Goal: Task Accomplishment & Management: Complete application form

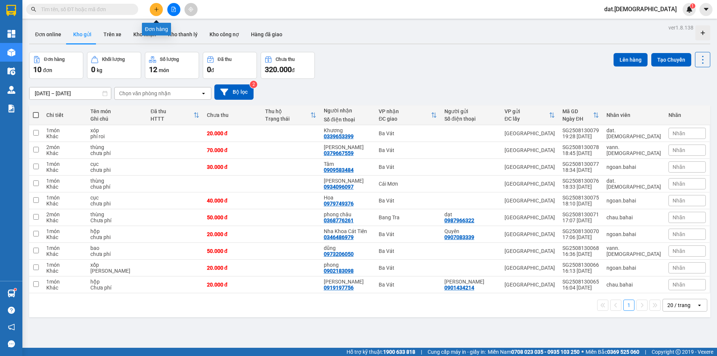
click at [159, 10] on button at bounding box center [156, 9] width 13 height 13
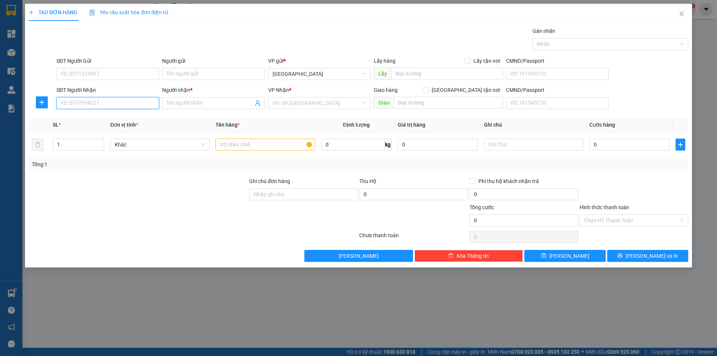
click at [134, 100] on input "SĐT Người Nhận" at bounding box center [107, 103] width 103 height 12
type input "0704467369"
click at [139, 113] on div "0704467369 - sơ huyết" at bounding box center [107, 118] width 103 height 12
type input "sơ huyết"
type input "0704467369"
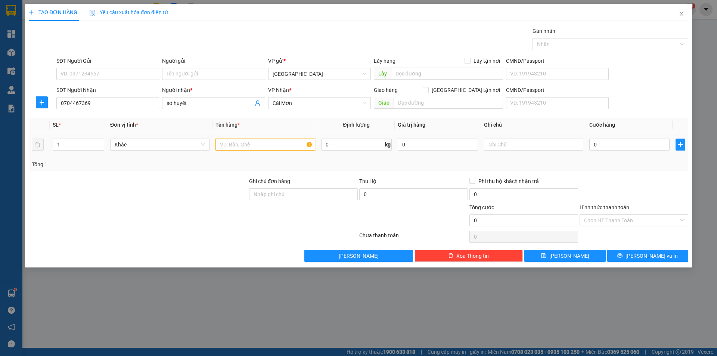
click at [242, 145] on input "text" at bounding box center [264, 145] width 99 height 12
type input "hộp"
click at [560, 140] on input "text" at bounding box center [533, 145] width 99 height 12
type input "phí rồi"
click at [627, 147] on input "0" at bounding box center [629, 145] width 80 height 12
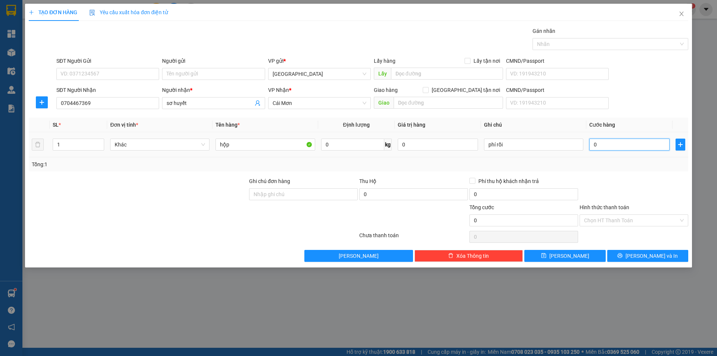
type input "2"
type input "20"
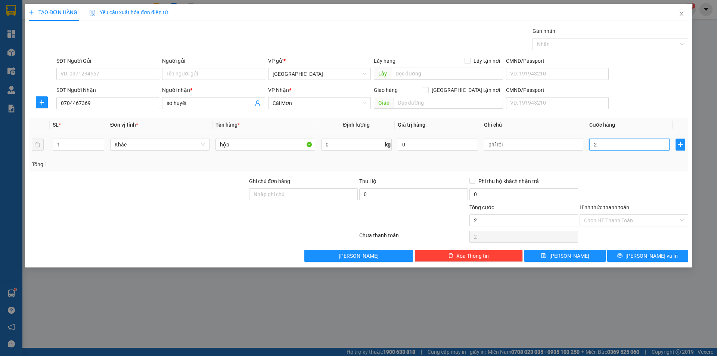
type input "20"
type input "20.000"
click at [636, 221] on input "Hình thức thanh toán" at bounding box center [631, 220] width 94 height 11
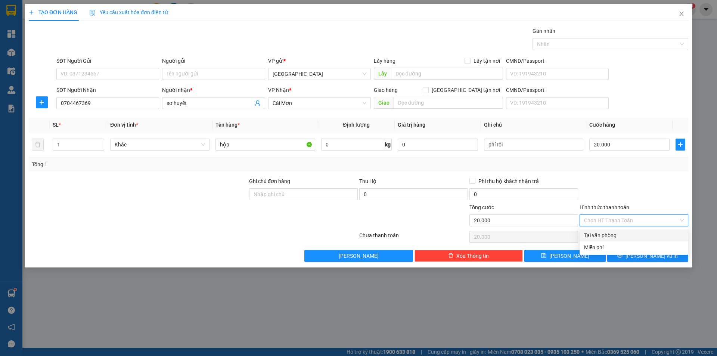
click at [633, 232] on div "Tại văn phòng" at bounding box center [634, 235] width 100 height 8
type input "0"
click at [637, 252] on button "[PERSON_NAME] và In" at bounding box center [647, 256] width 81 height 12
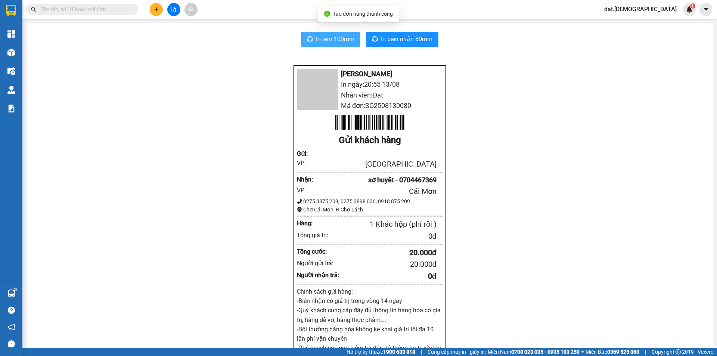
click at [341, 37] on span "In tem 100mm" at bounding box center [335, 38] width 38 height 9
